Goal: Task Accomplishment & Management: Manage account settings

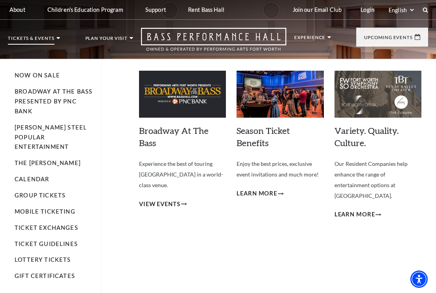
click at [180, 105] on img at bounding box center [182, 94] width 87 height 47
click at [168, 199] on span "View Events" at bounding box center [159, 204] width 41 height 10
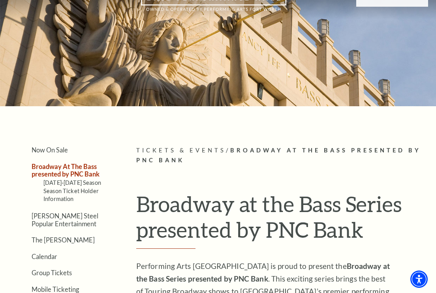
scroll to position [49, 0]
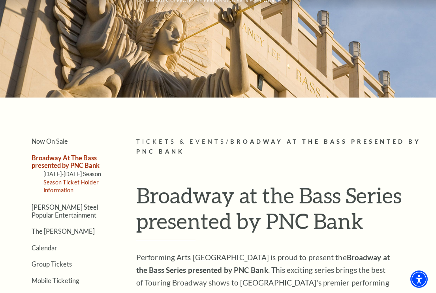
click at [66, 182] on link "Season Ticket Holder Information" at bounding box center [70, 186] width 55 height 15
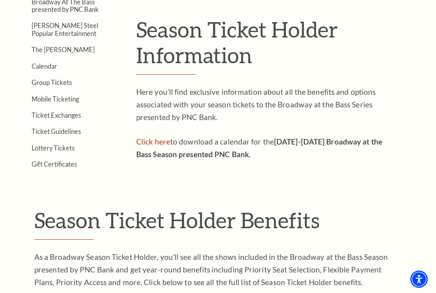
scroll to position [108, 0]
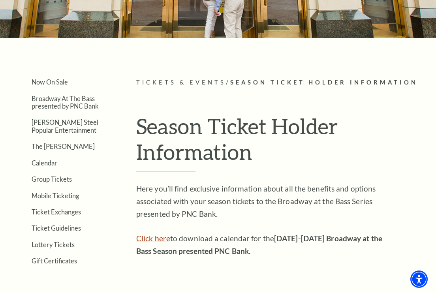
click at [151, 238] on link "Click here" at bounding box center [153, 238] width 34 height 9
click at [50, 83] on link "Now On Sale" at bounding box center [50, 82] width 36 height 8
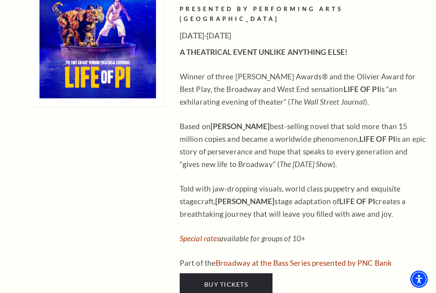
scroll to position [780, 0]
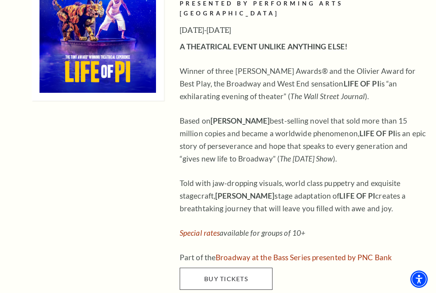
click at [232, 275] on span "Buy Tickets" at bounding box center [226, 279] width 44 height 8
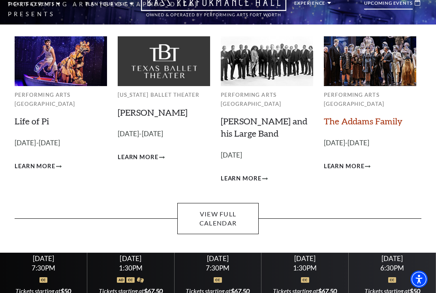
scroll to position [41, 0]
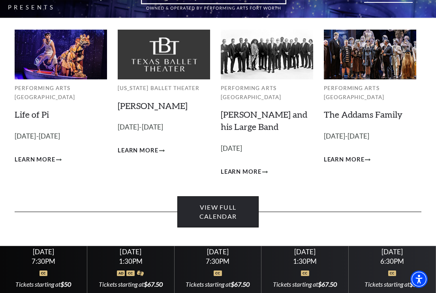
click at [218, 209] on link "View Full Calendar" at bounding box center [217, 211] width 81 height 31
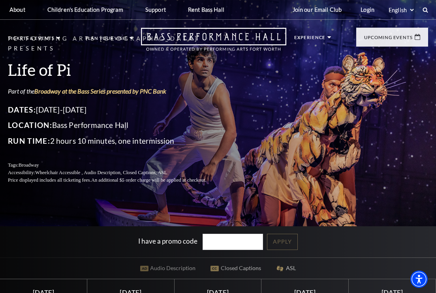
scroll to position [0, 0]
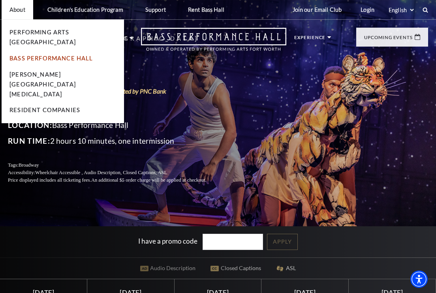
click at [46, 55] on link "Bass Performance Hall" at bounding box center [51, 58] width 84 height 7
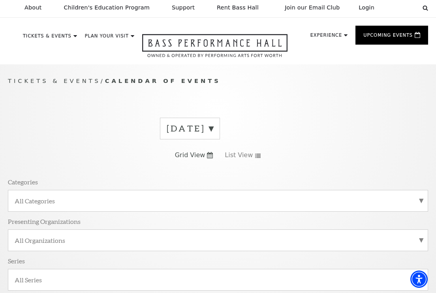
scroll to position [2, 0]
click at [213, 128] on label "[DATE]" at bounding box center [190, 128] width 47 height 12
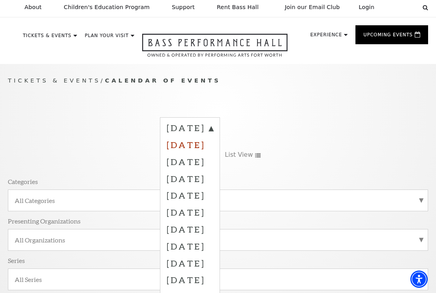
click at [208, 149] on label "October 2025" at bounding box center [190, 144] width 47 height 17
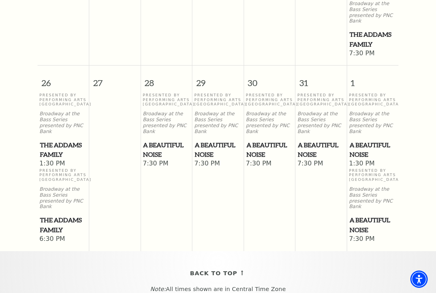
scroll to position [842, 0]
click at [266, 140] on span "A Beautiful Noise" at bounding box center [269, 149] width 47 height 19
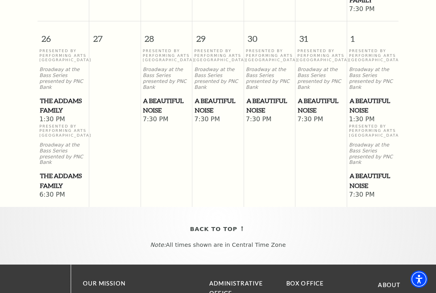
scroll to position [887, 0]
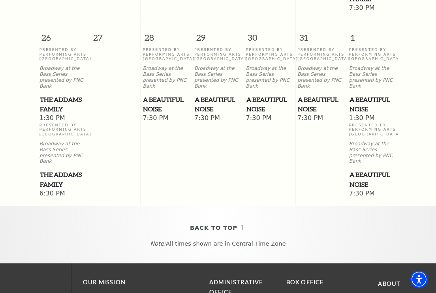
click at [267, 95] on span "A Beautiful Noise" at bounding box center [269, 104] width 47 height 19
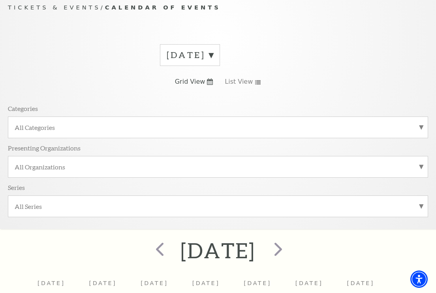
scroll to position [75, 0]
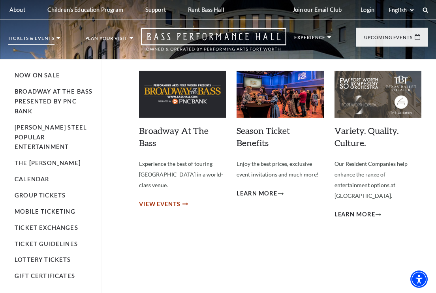
click at [161, 199] on span "View Events" at bounding box center [159, 204] width 41 height 10
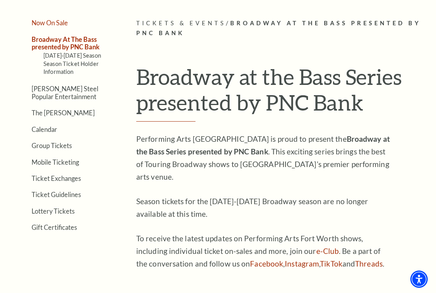
scroll to position [166, 0]
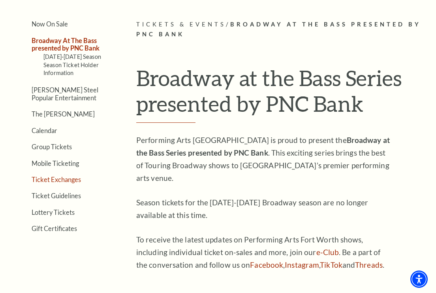
click at [62, 179] on link "Ticket Exchanges" at bounding box center [56, 180] width 49 height 8
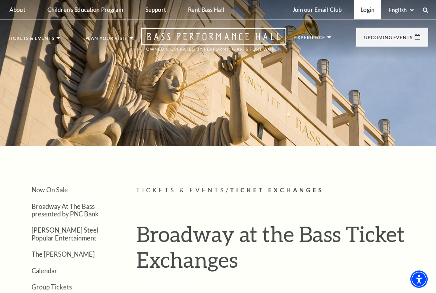
click at [369, 11] on link "Login" at bounding box center [367, 9] width 26 height 19
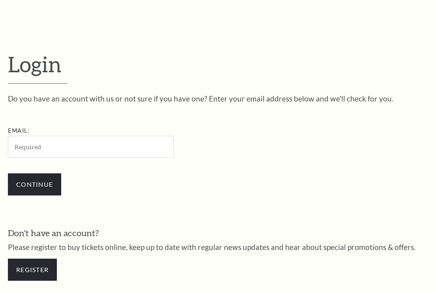
scroll to position [197, 0]
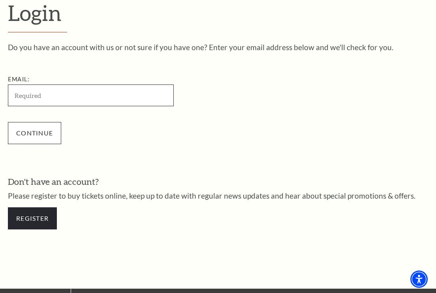
type input "ericbgrass@gmail.com"
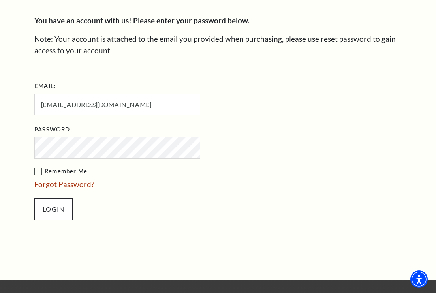
click at [59, 209] on input "Login" at bounding box center [53, 209] width 38 height 22
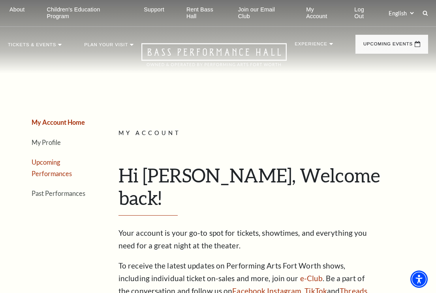
click at [71, 163] on link "Upcoming Performances" at bounding box center [52, 167] width 40 height 19
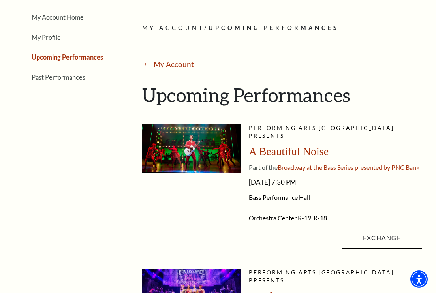
scroll to position [104, 0]
